Goal: Information Seeking & Learning: Find specific fact

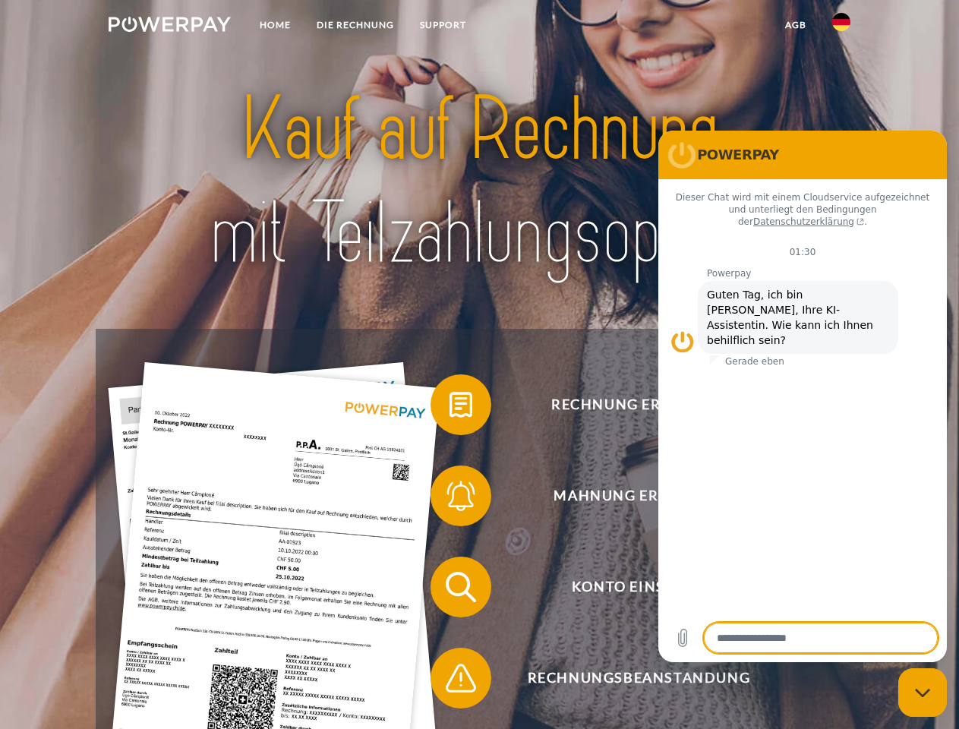
click at [169, 27] on img at bounding box center [170, 24] width 122 height 15
click at [841, 27] on img at bounding box center [841, 22] width 18 height 18
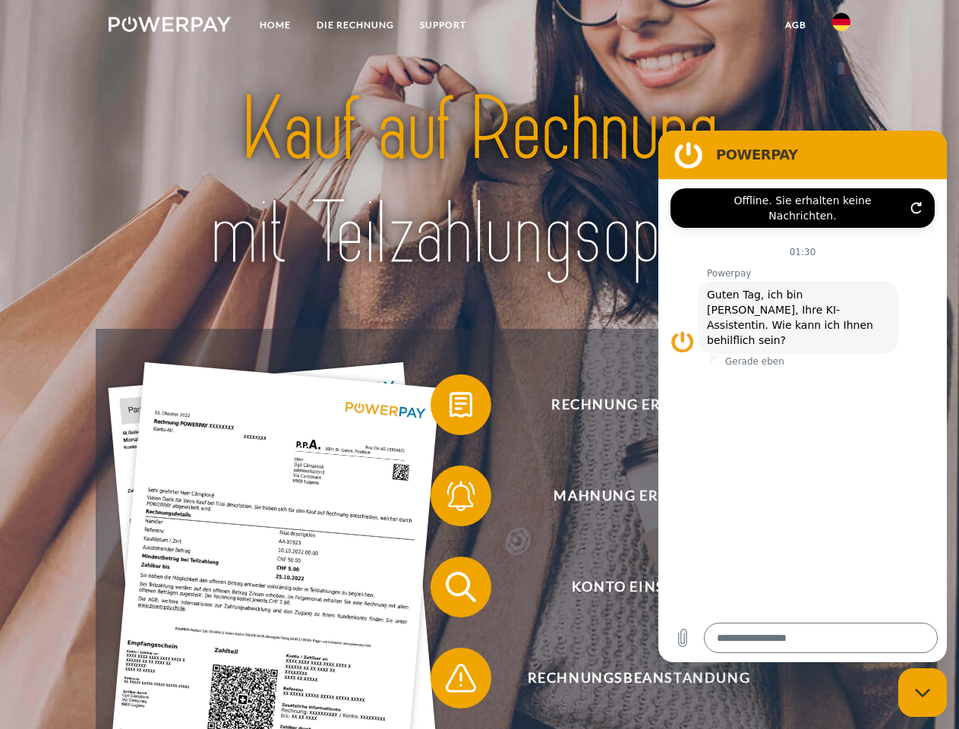
click at [795, 25] on link "agb" at bounding box center [795, 24] width 47 height 27
click at [450, 408] on span at bounding box center [438, 405] width 76 height 76
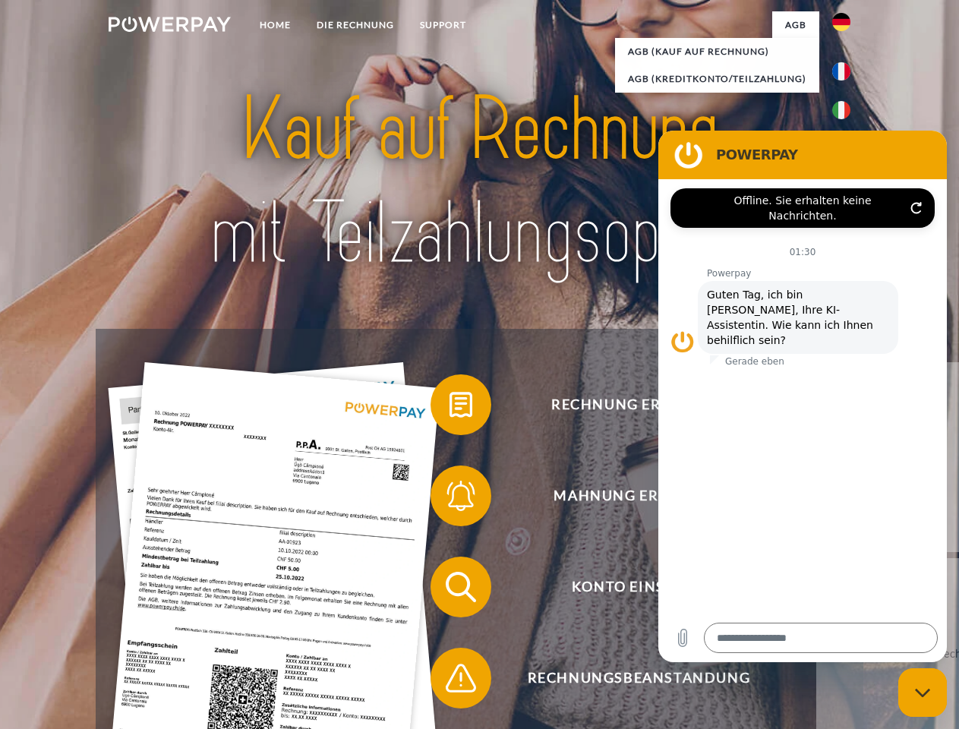
click at [450, 499] on div "Rechnung erhalten? Mahnung erhalten? Konto einsehen" at bounding box center [479, 632] width 767 height 607
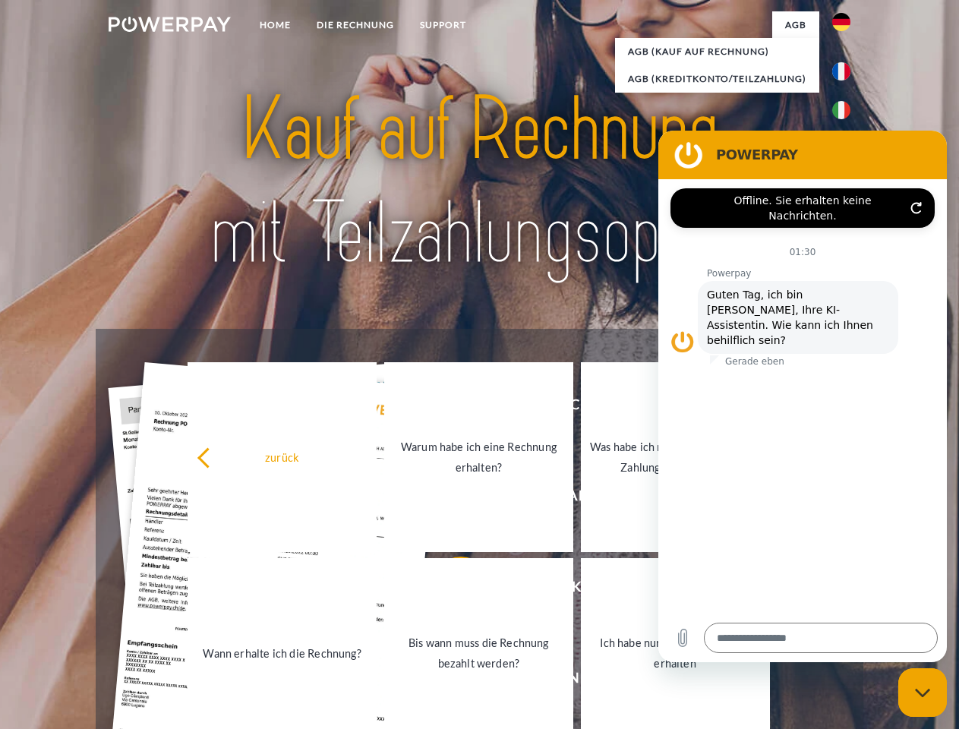
click at [450, 590] on link "Bis wann muss die Rechnung bezahlt werden?" at bounding box center [478, 653] width 189 height 190
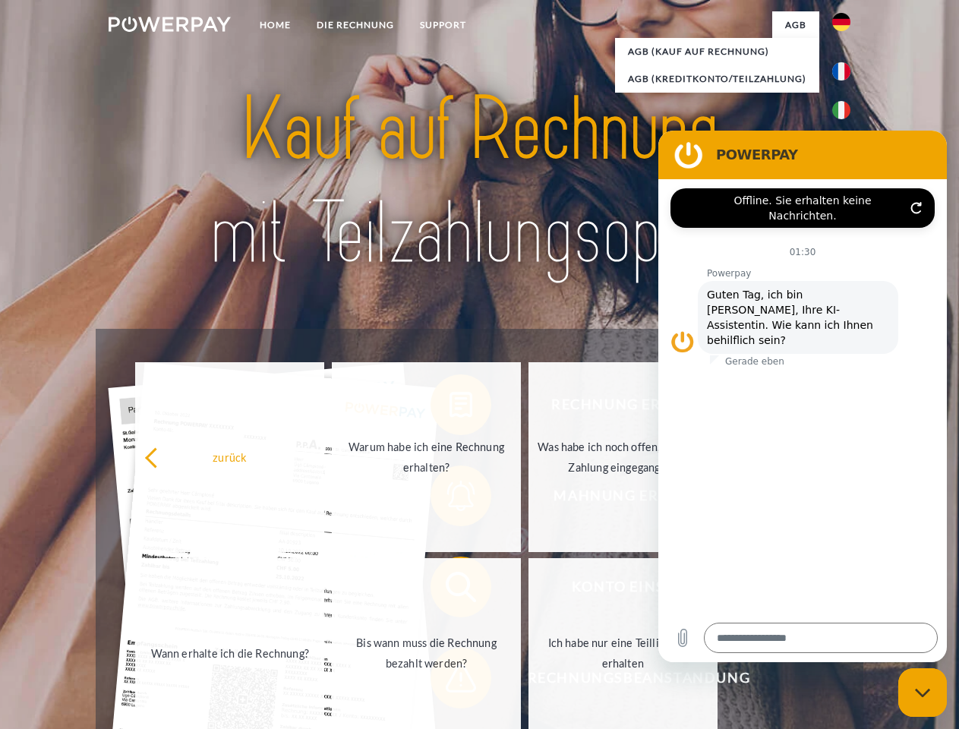
click at [450, 681] on span at bounding box center [438, 678] width 76 height 76
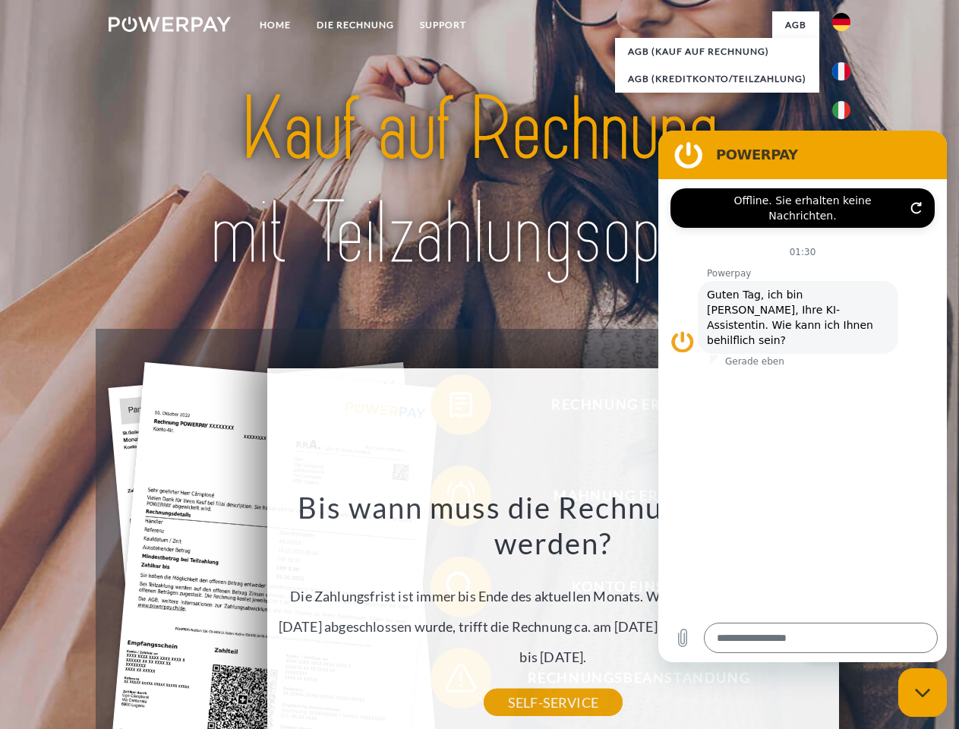
click at [923, 692] on icon "Messaging-Fenster schließen" at bounding box center [923, 693] width 16 height 10
type textarea "*"
